Goal: Information Seeking & Learning: Learn about a topic

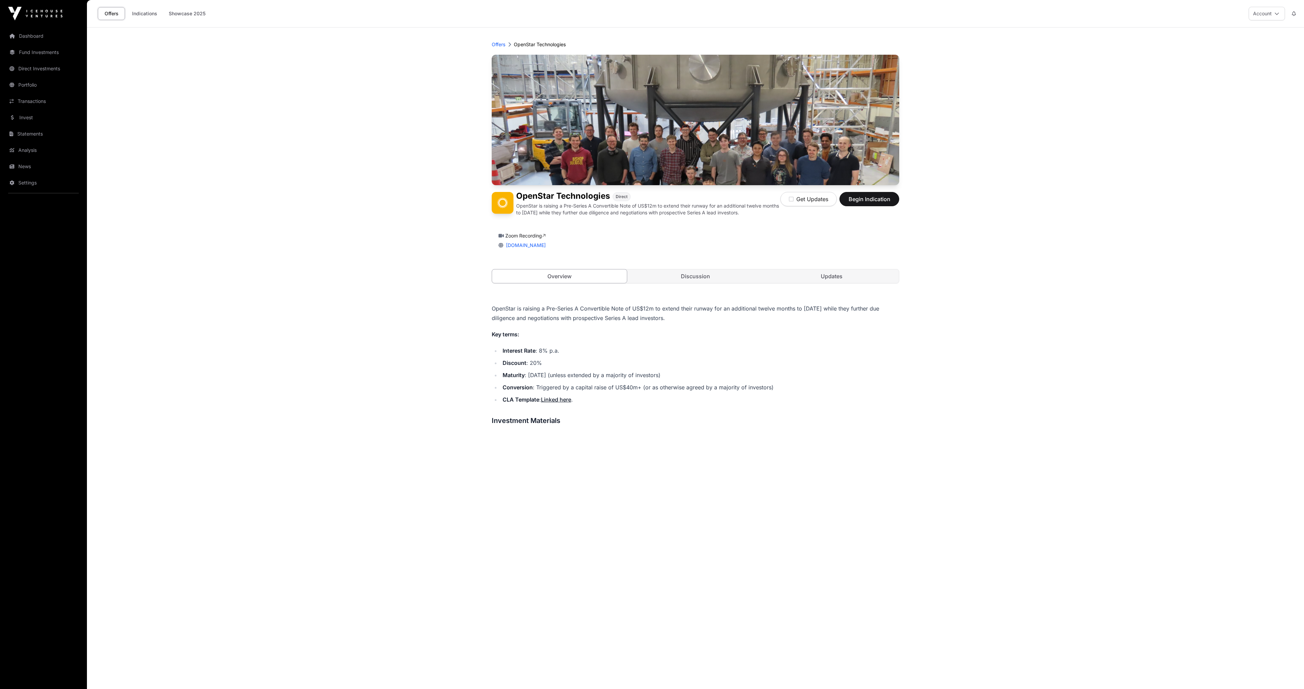
click at [714, 277] on link "Discussion" at bounding box center [695, 276] width 135 height 14
drag, startPoint x: 835, startPoint y: 269, endPoint x: 832, endPoint y: 272, distance: 4.1
click at [835, 269] on link "Updates" at bounding box center [831, 276] width 135 height 14
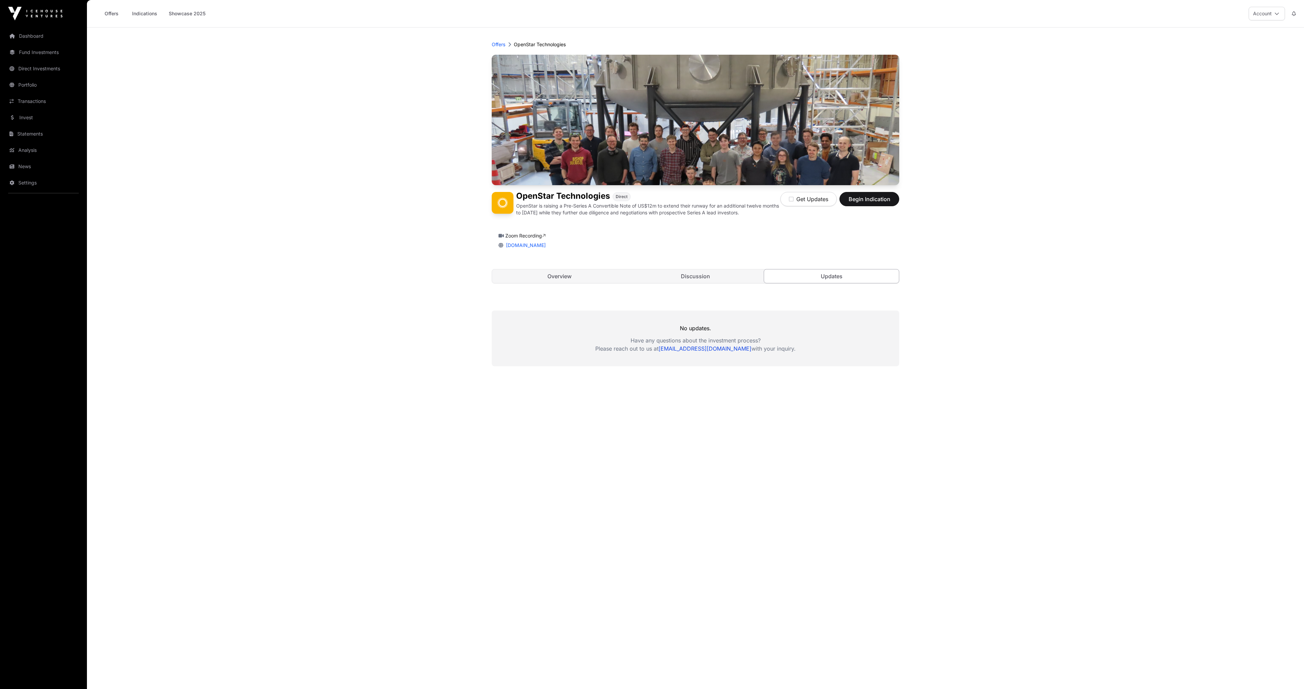
click at [565, 279] on link "Overview" at bounding box center [559, 276] width 135 height 14
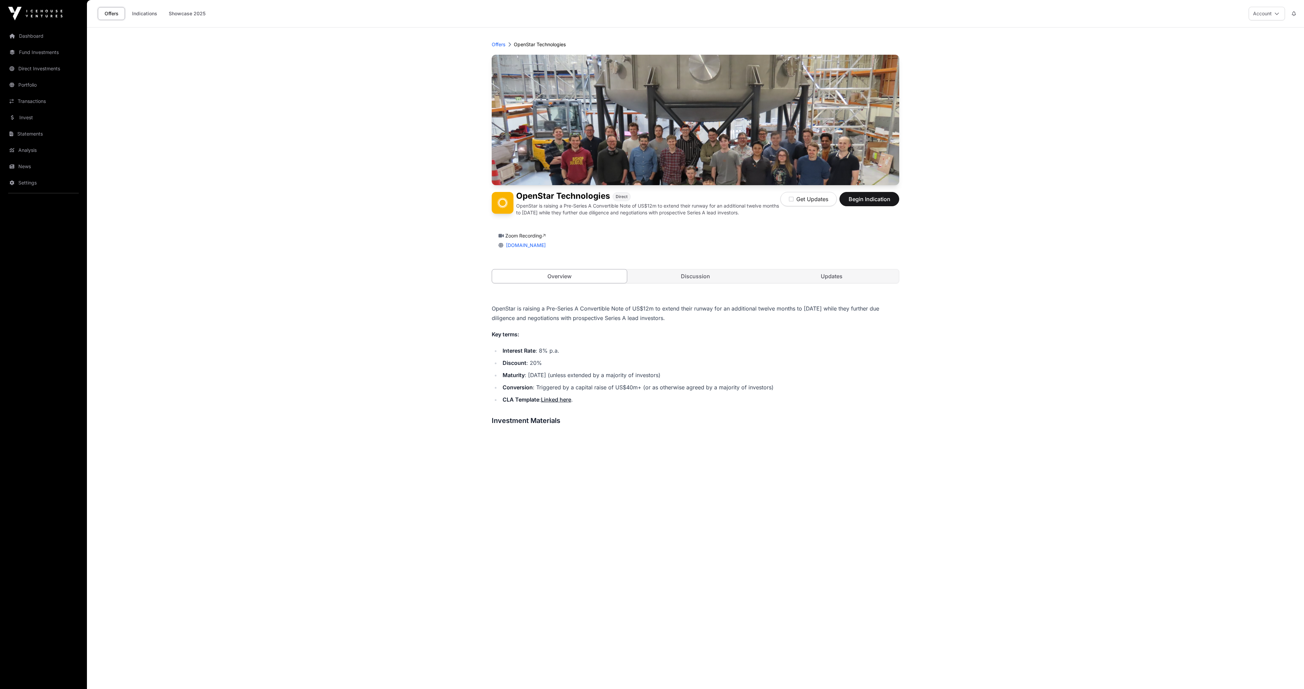
click at [522, 244] on link "[DOMAIN_NAME]" at bounding box center [524, 245] width 42 height 6
